Goal: Information Seeking & Learning: Learn about a topic

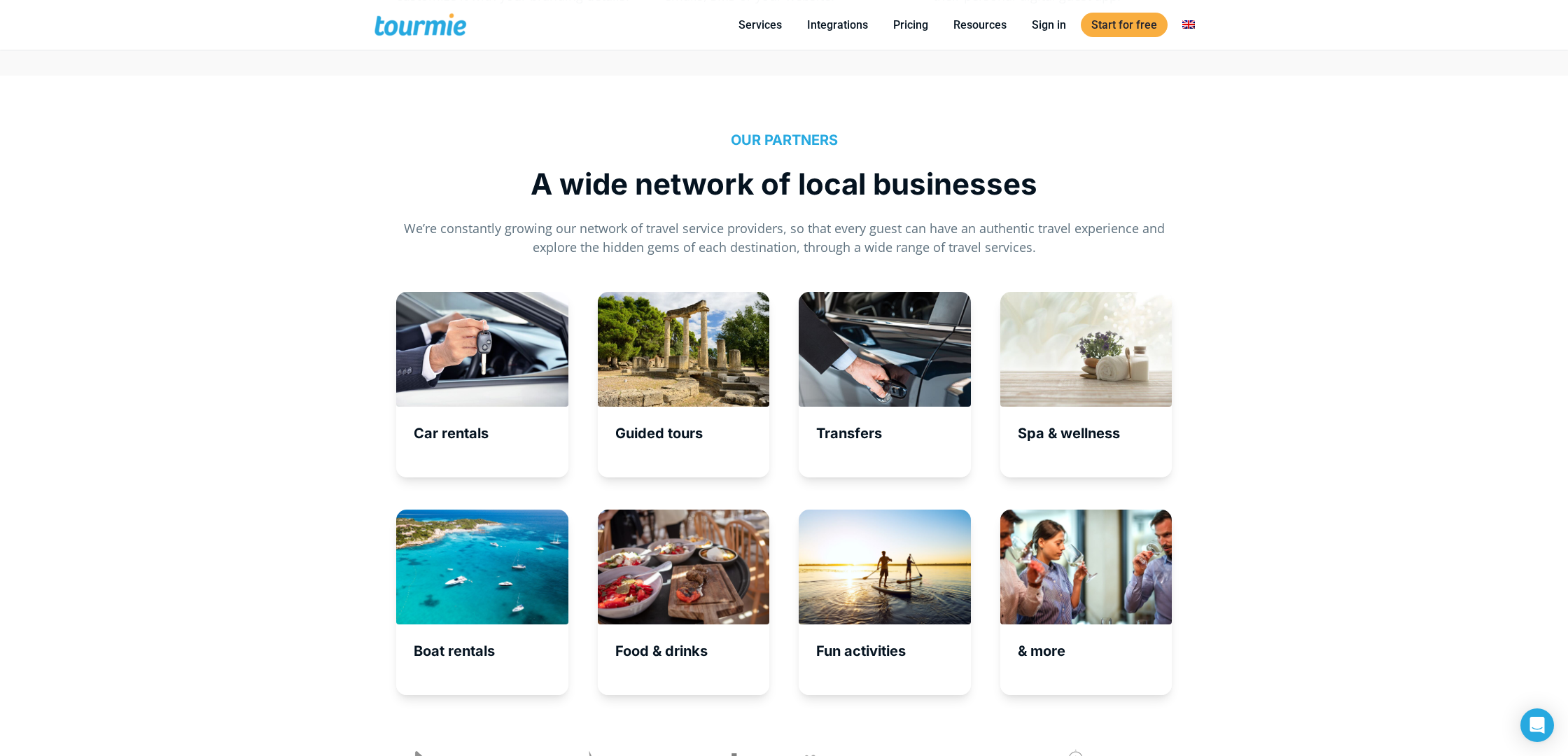
scroll to position [4638, 0]
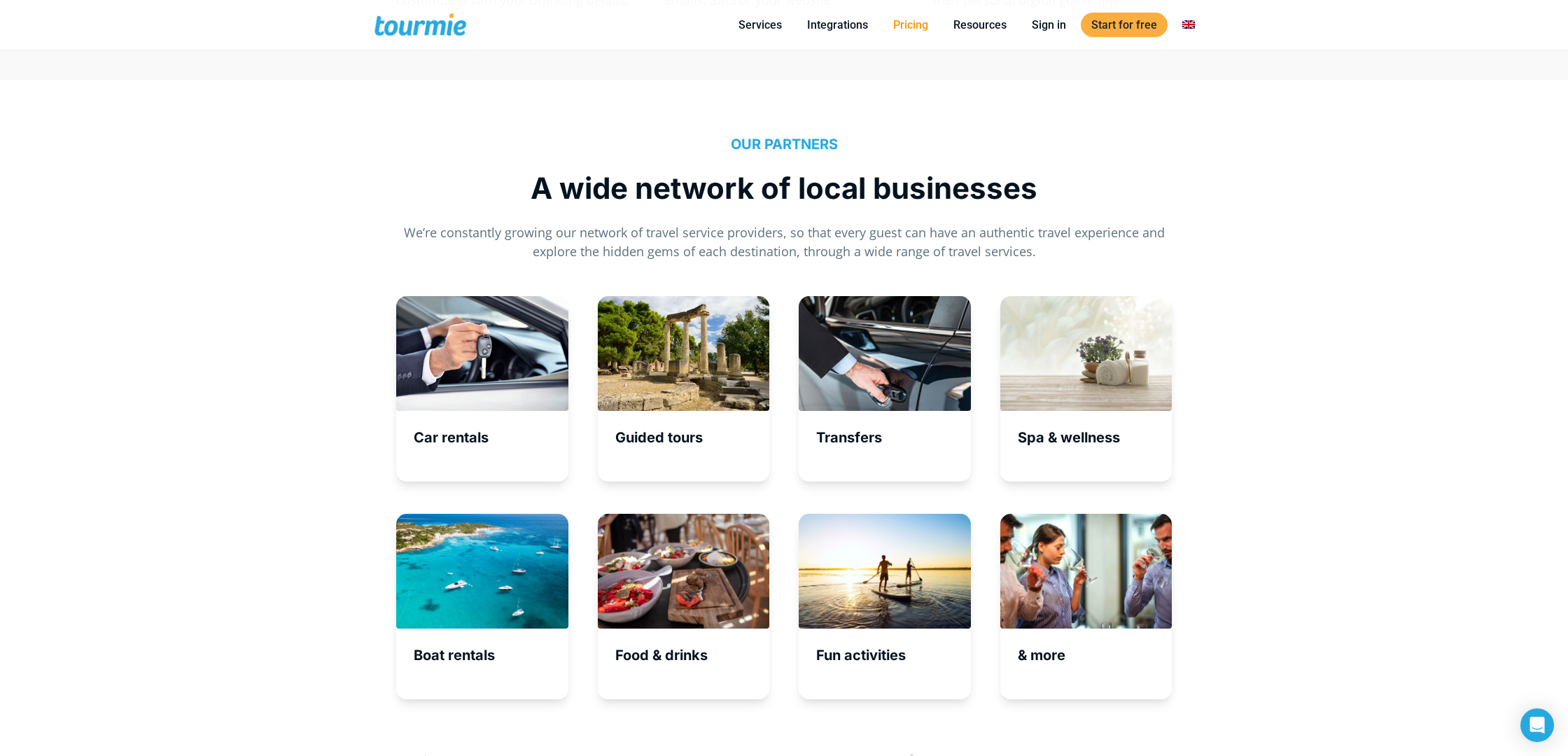
click at [907, 28] on link "Pricing" at bounding box center [911, 25] width 56 height 17
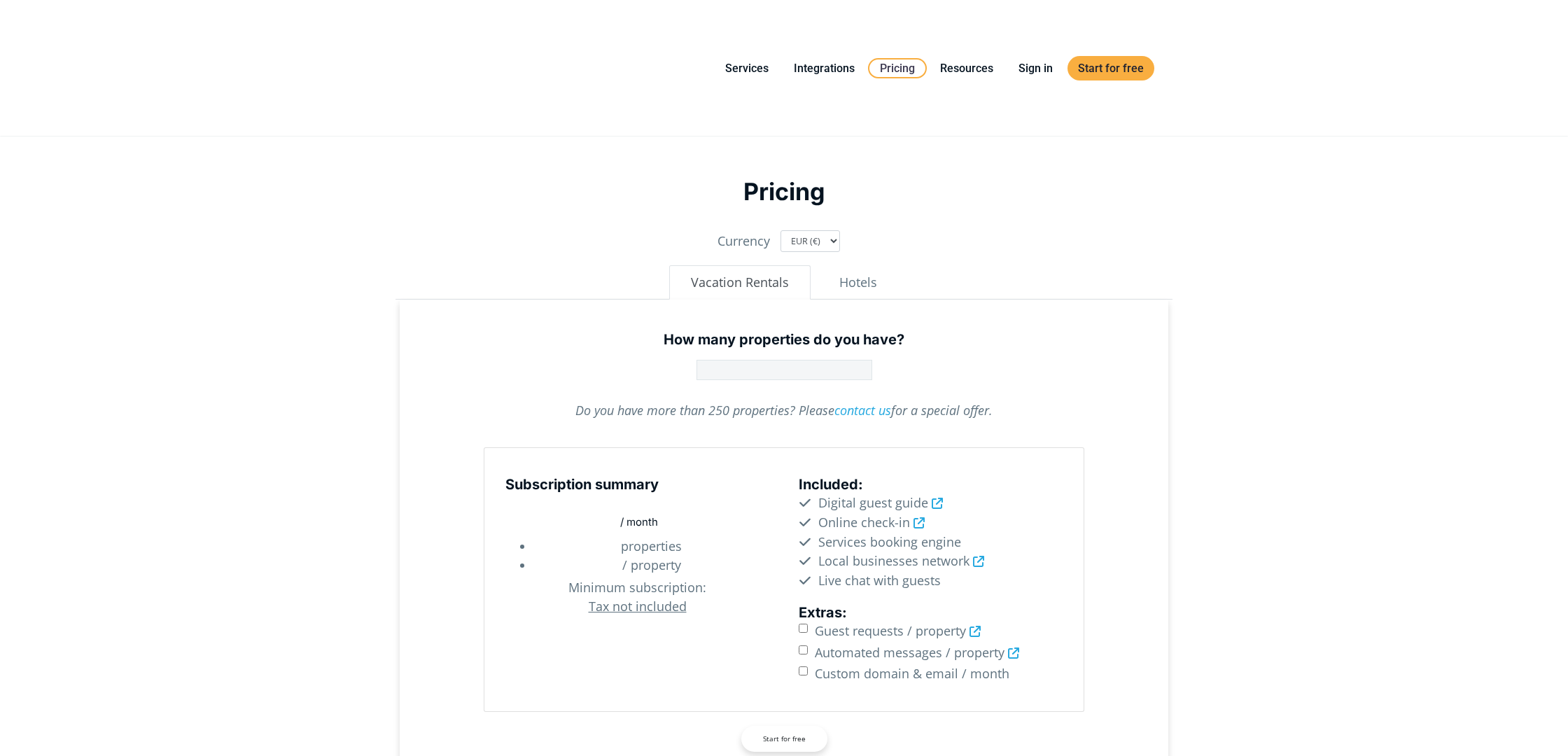
click at [782, 366] on input "text" at bounding box center [785, 370] width 176 height 21
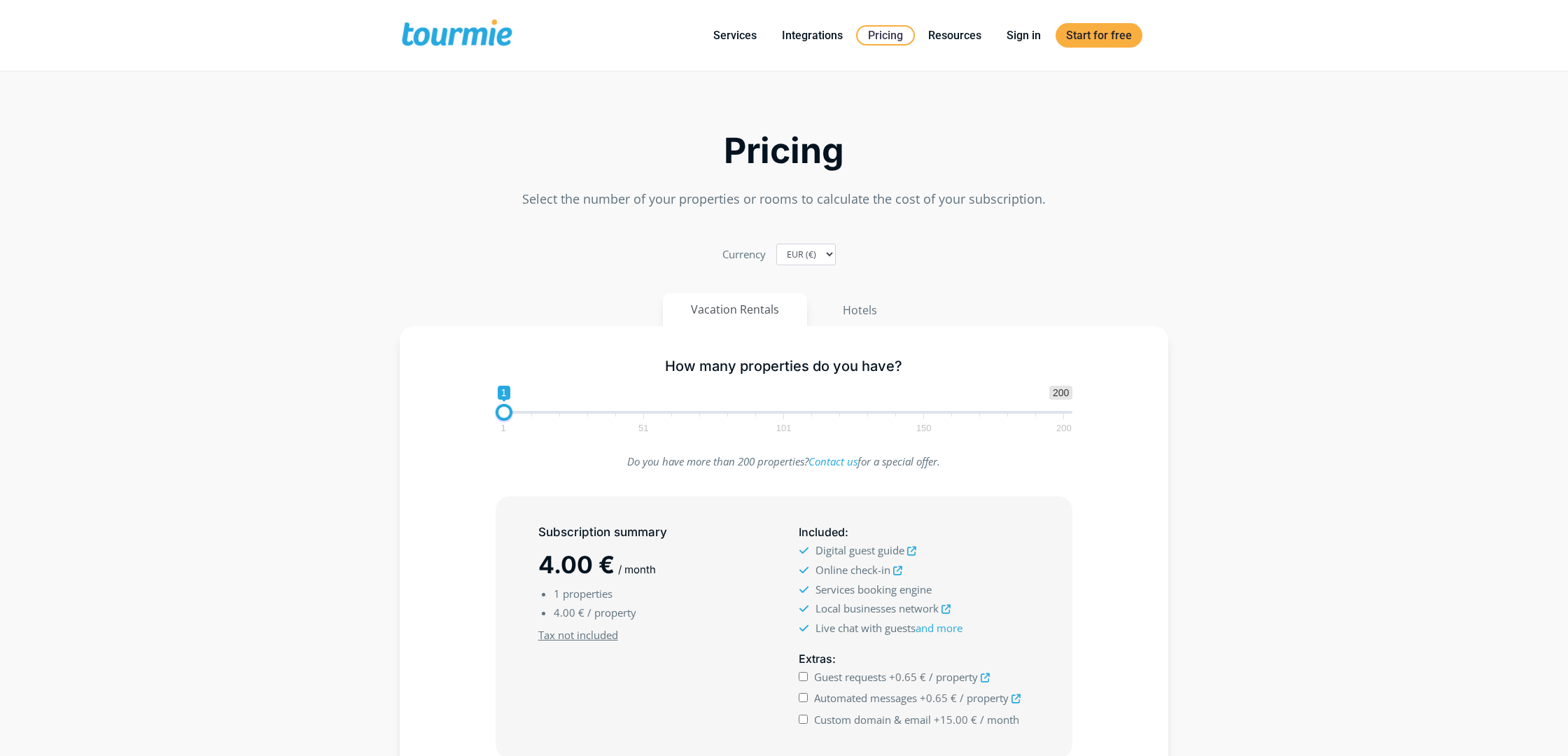
type input "1"
type input "4"
click at [858, 302] on button "Hotels" at bounding box center [859, 309] width 91 height 33
click at [761, 311] on button "Vacation Rentals" at bounding box center [735, 309] width 146 height 33
type input "7"
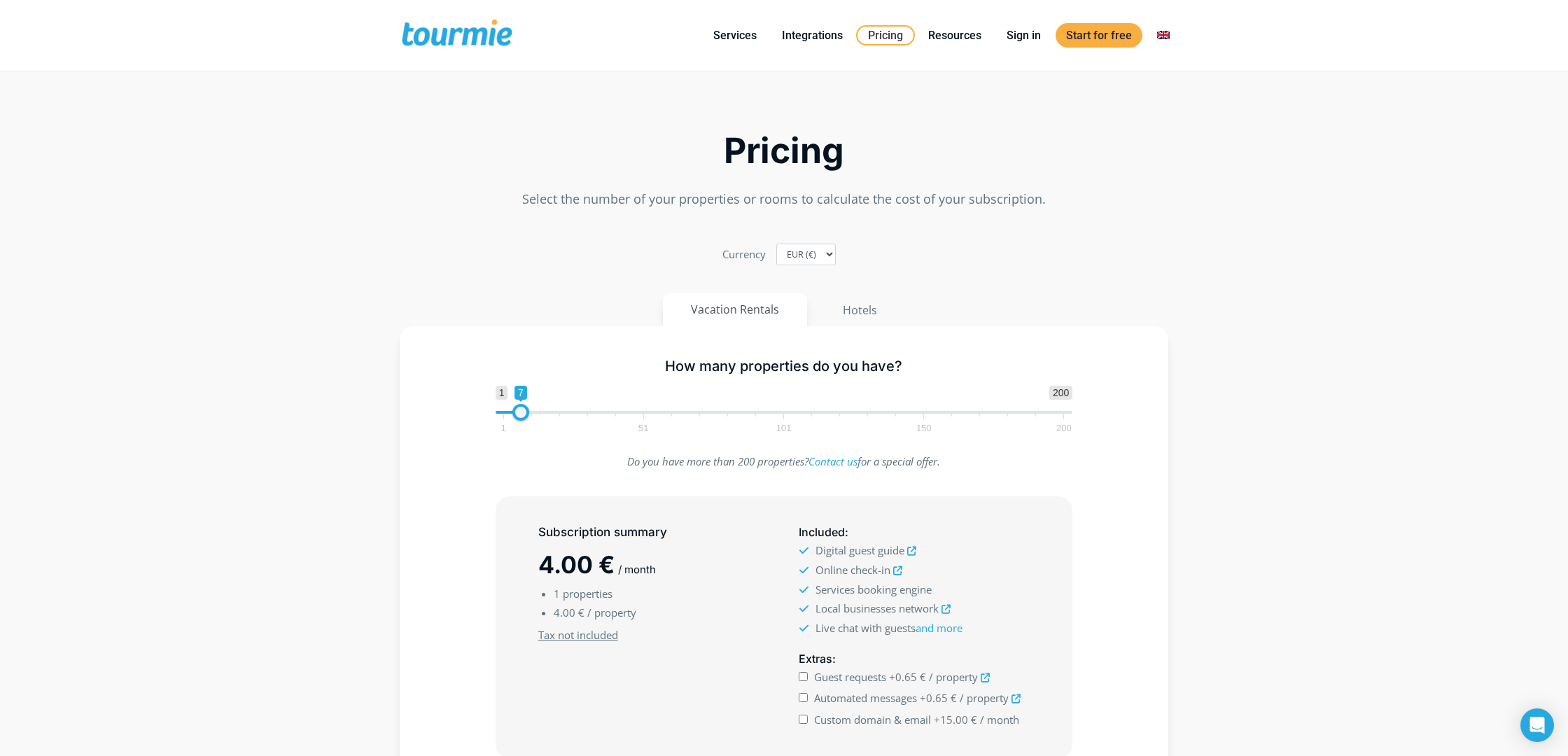
drag, startPoint x: 506, startPoint y: 413, endPoint x: 523, endPoint y: 413, distance: 17.0
click at [523, 413] on span at bounding box center [521, 413] width 17 height 17
click at [853, 313] on button "Hotels" at bounding box center [859, 309] width 91 height 33
drag, startPoint x: 511, startPoint y: 413, endPoint x: 519, endPoint y: 413, distance: 8.0
click at [519, 413] on span at bounding box center [521, 413] width 17 height 17
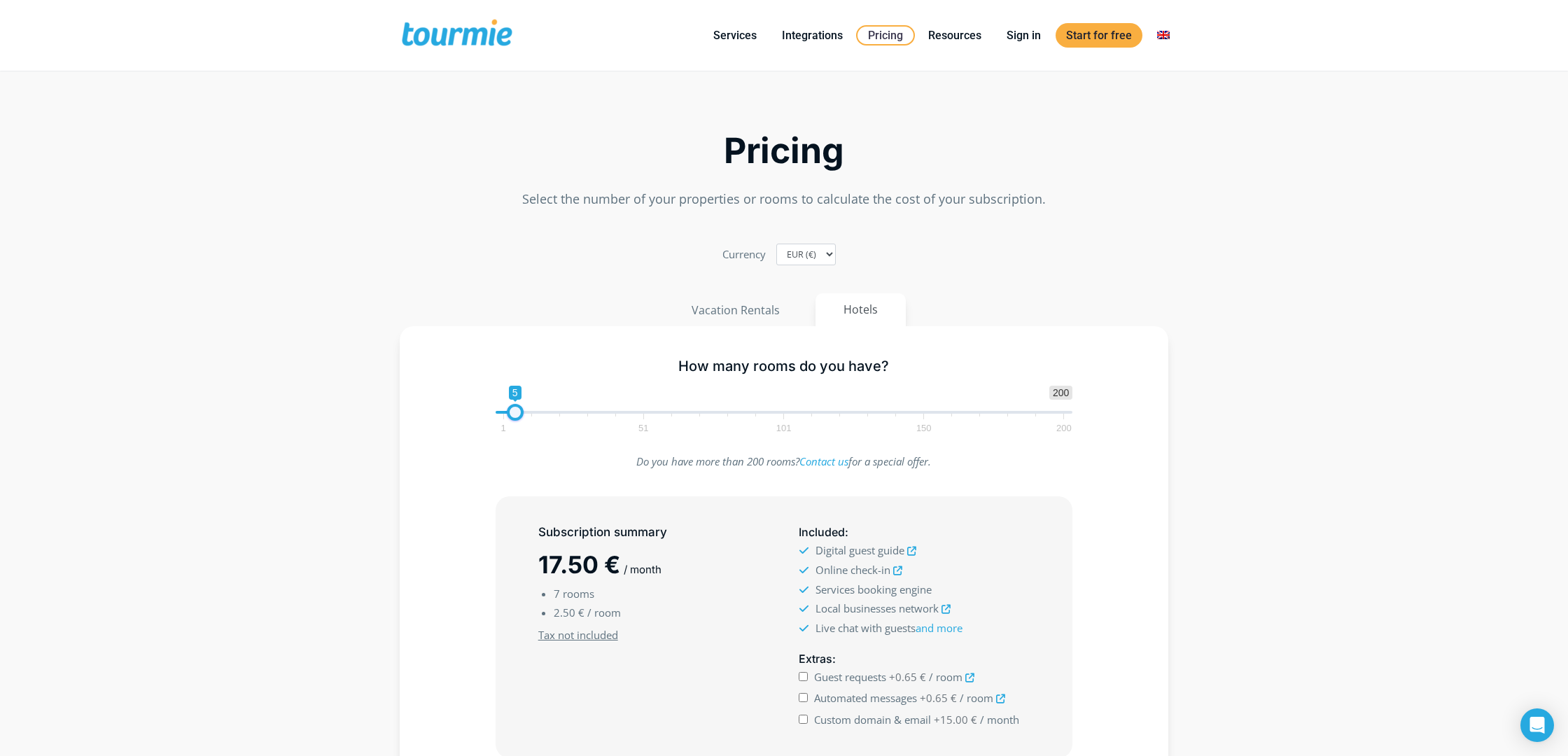
scroll to position [3, 0]
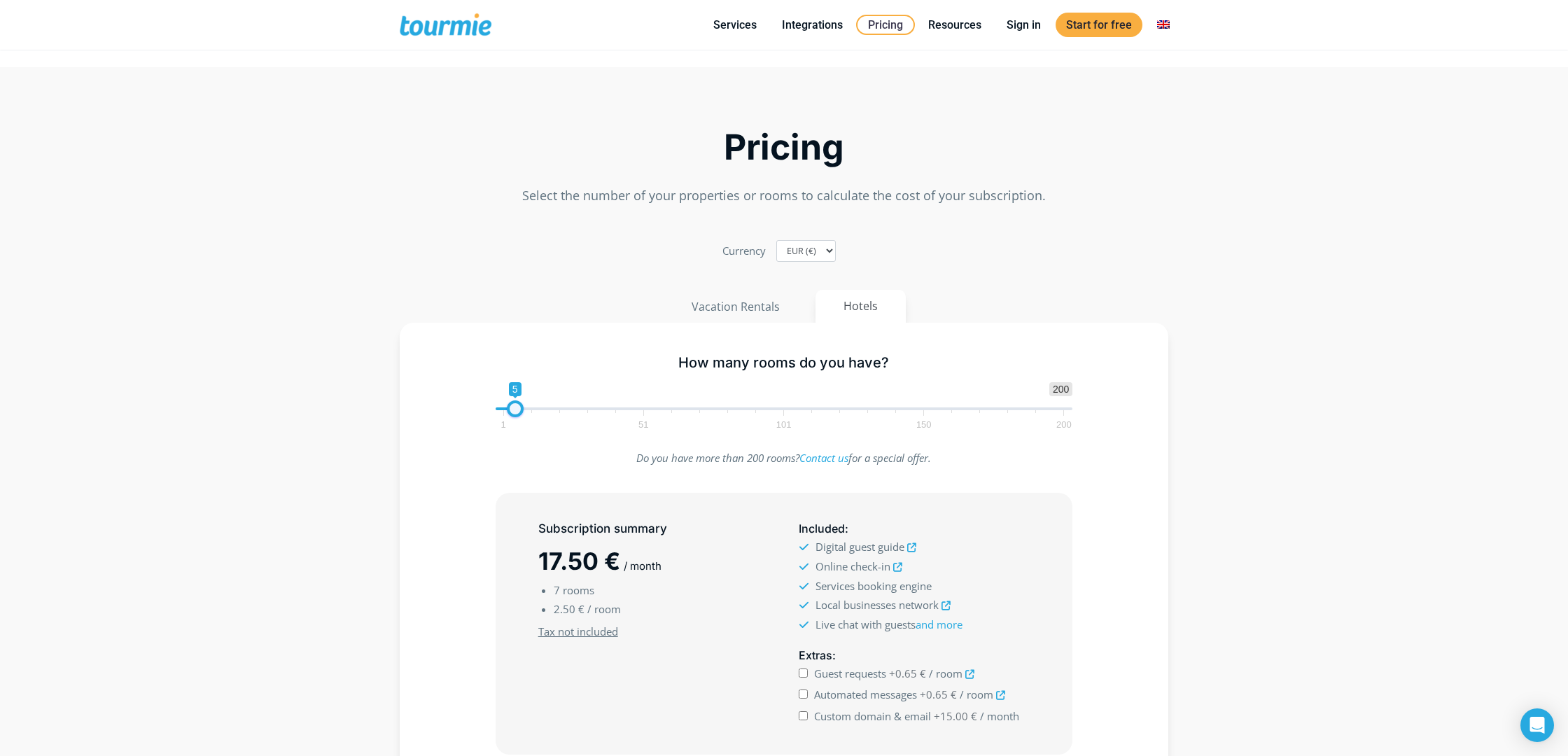
type input "4"
drag, startPoint x: 519, startPoint y: 413, endPoint x: 511, endPoint y: 410, distance: 8.5
click at [511, 410] on span at bounding box center [512, 409] width 17 height 17
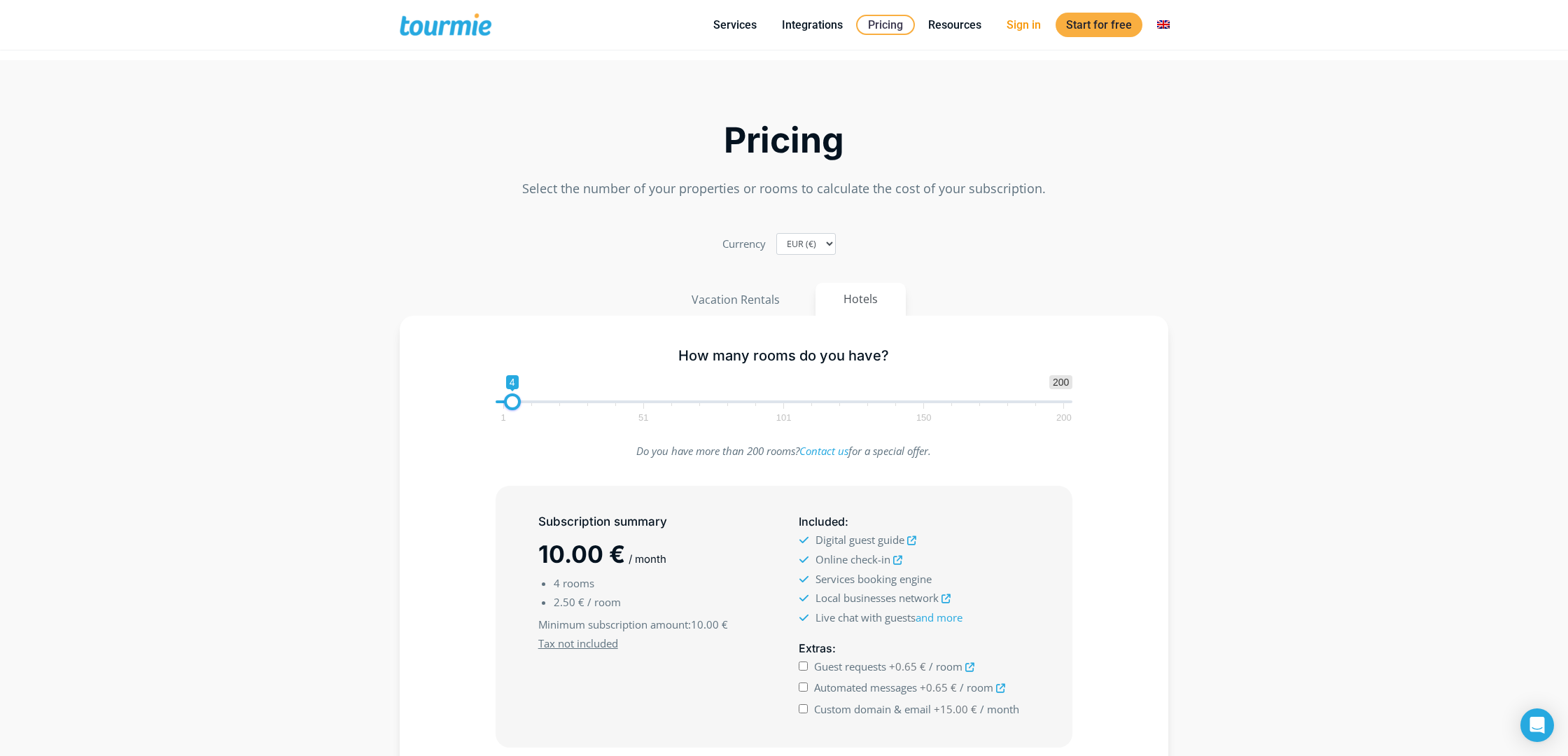
click at [1033, 21] on link "Sign in" at bounding box center [1024, 25] width 56 height 17
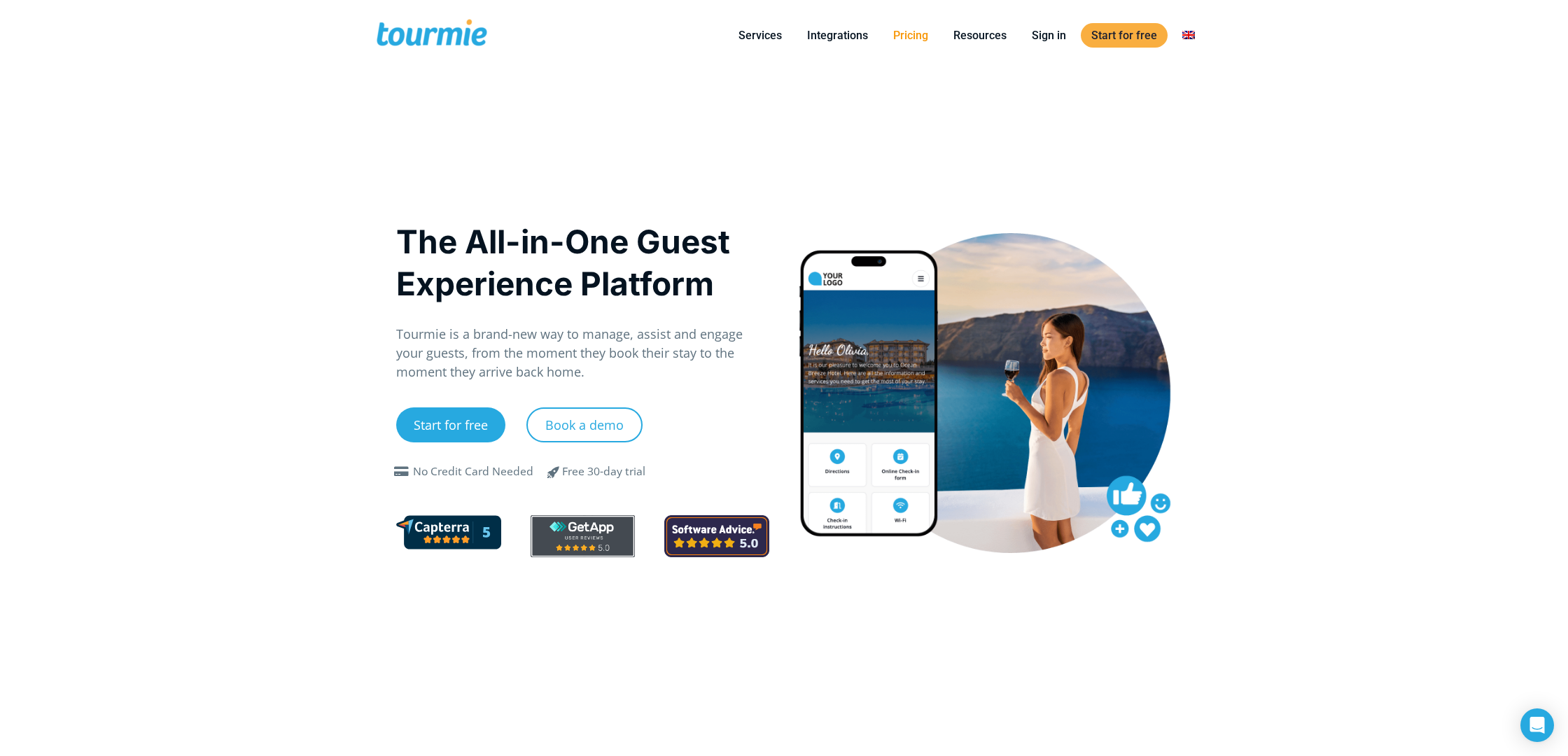
click at [907, 37] on link "Pricing" at bounding box center [911, 35] width 56 height 17
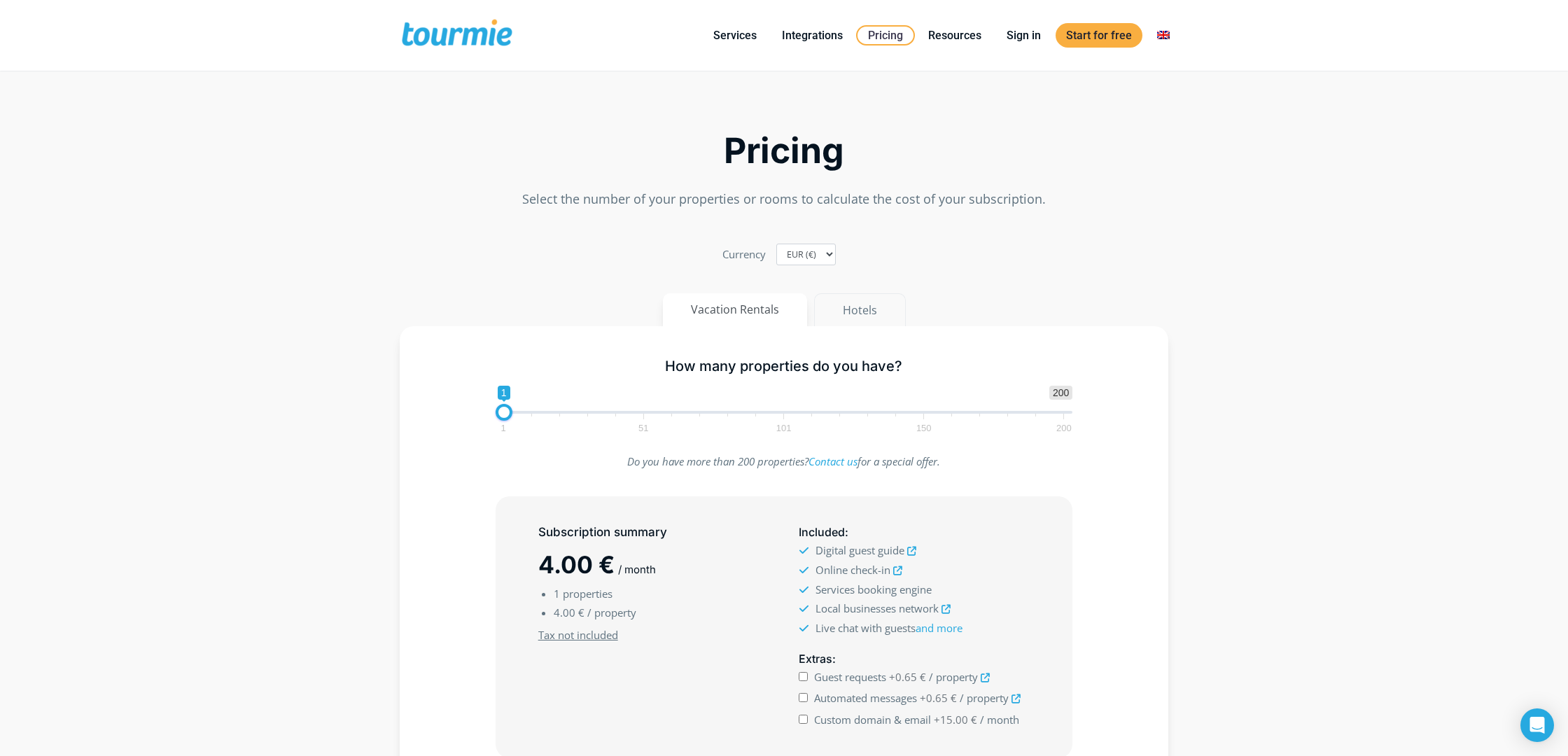
click at [846, 308] on button "Hotels" at bounding box center [859, 309] width 91 height 33
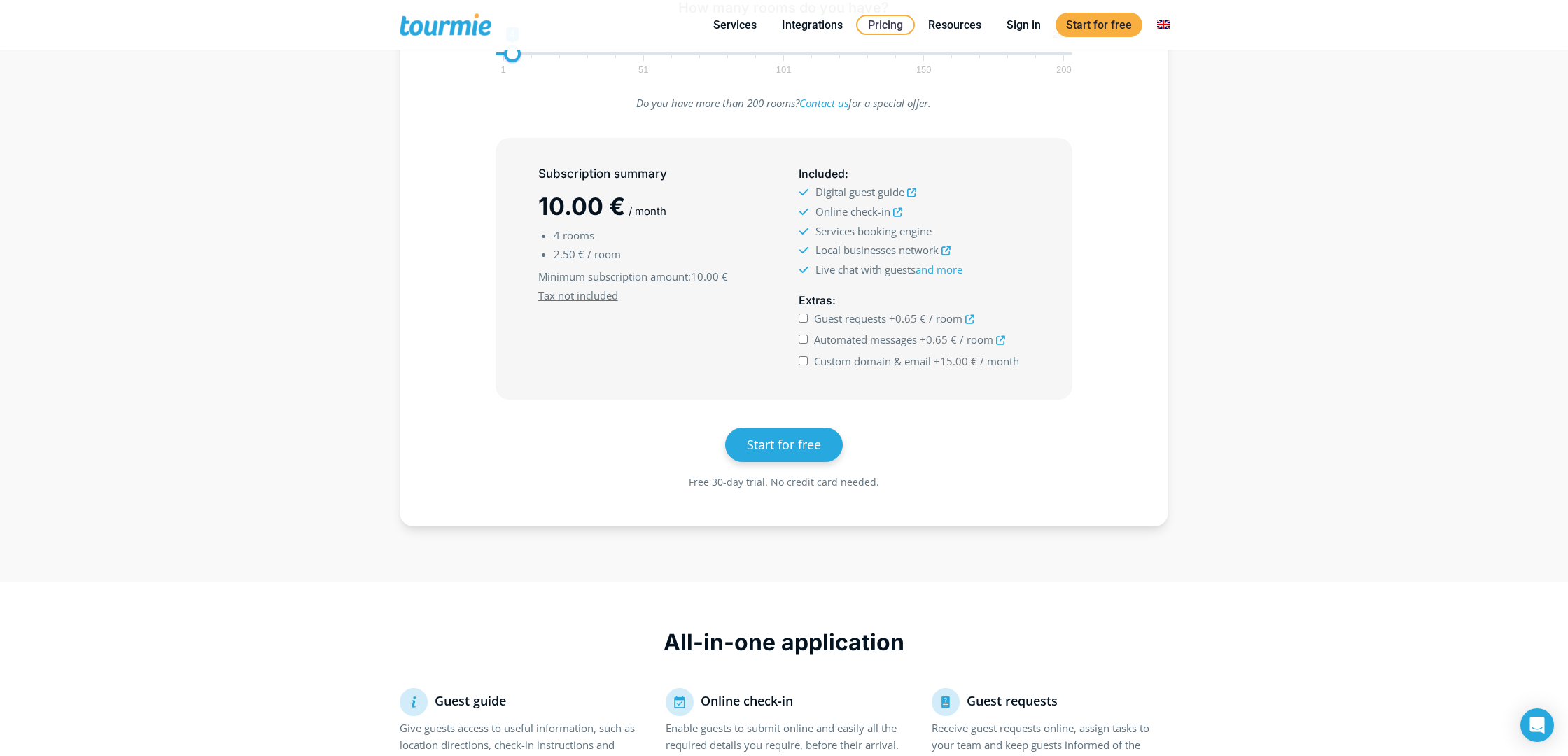
click at [802, 318] on input "Guest requests +0.65 € / room" at bounding box center [803, 318] width 9 height 9
checkbox input "true"
click at [803, 343] on input "Automated messages +0.65 € / room" at bounding box center [803, 339] width 9 height 9
checkbox input "true"
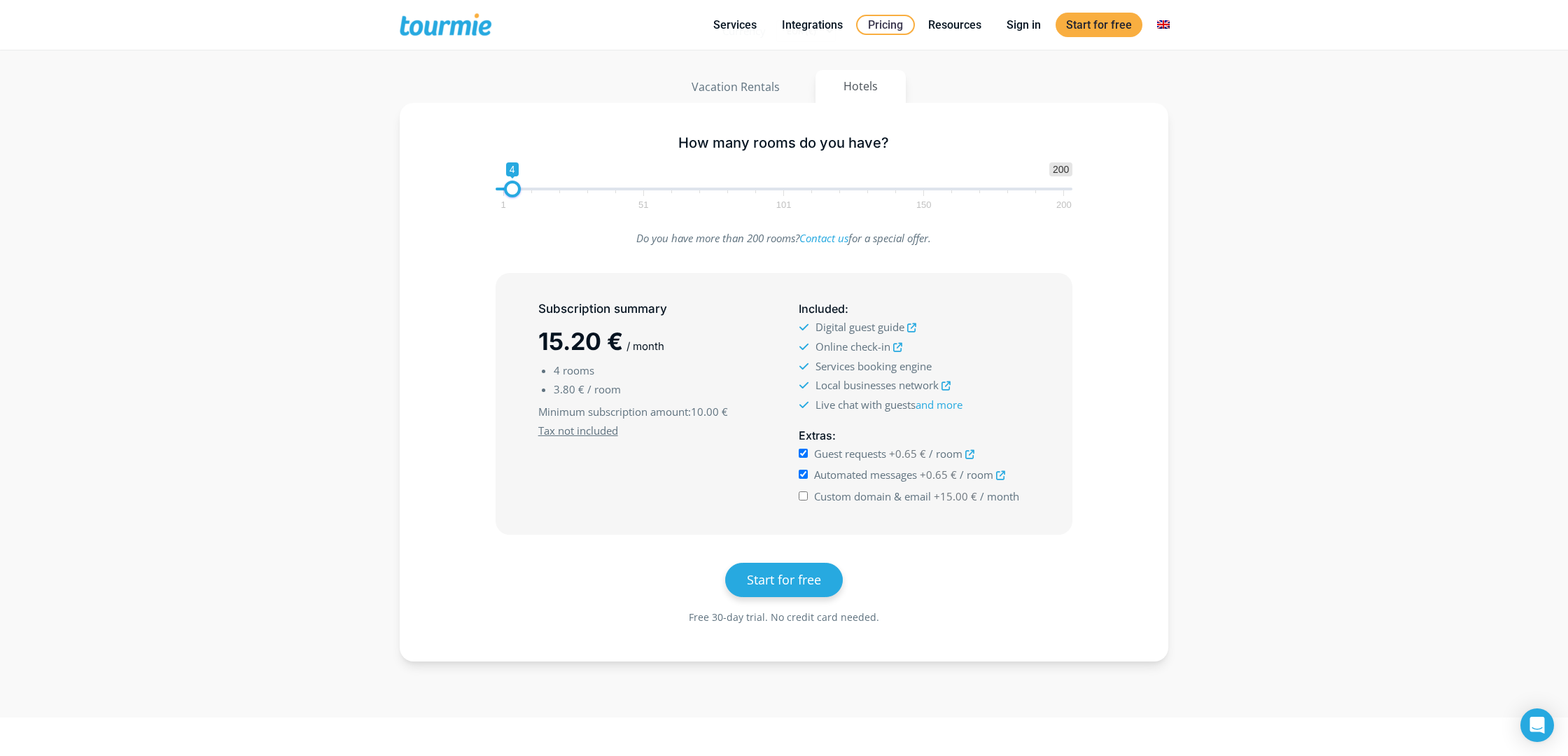
scroll to position [206, 0]
